Goal: Navigation & Orientation: Find specific page/section

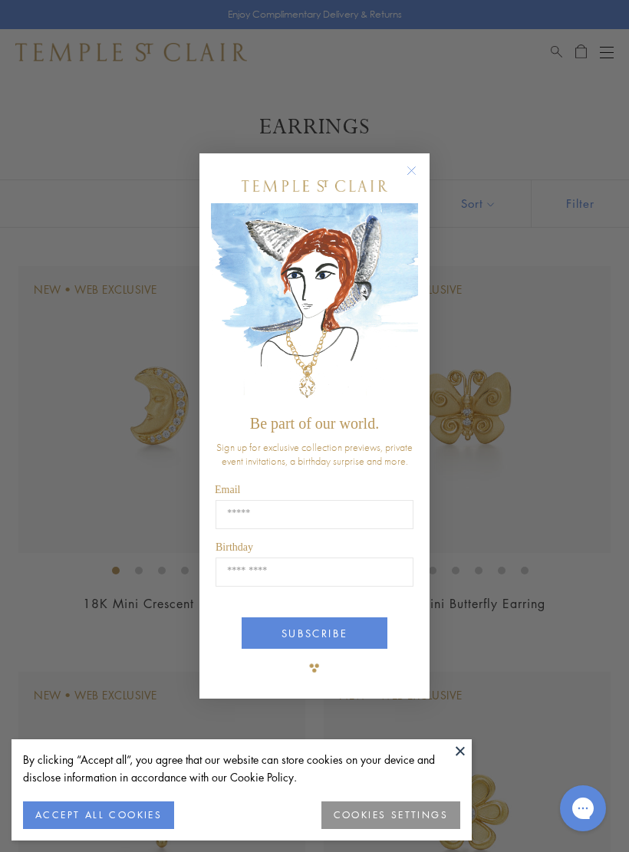
click at [469, 747] on button at bounding box center [459, 750] width 23 height 23
